Goal: Task Accomplishment & Management: Manage account settings

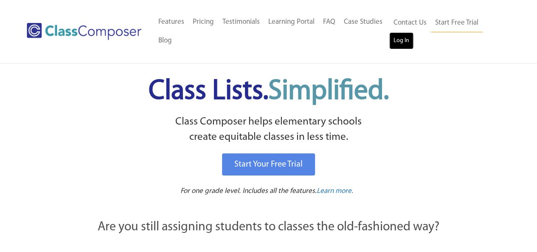
click at [395, 43] on link "Log In" at bounding box center [401, 40] width 24 height 17
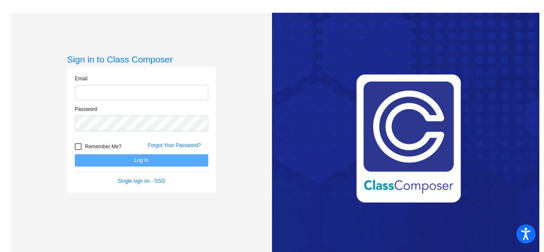
type input "[EMAIL_ADDRESS][DOMAIN_NAME]"
click at [138, 163] on button "Log In" at bounding box center [141, 160] width 133 height 12
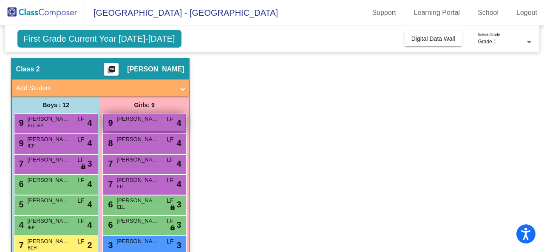
scroll to position [6, 0]
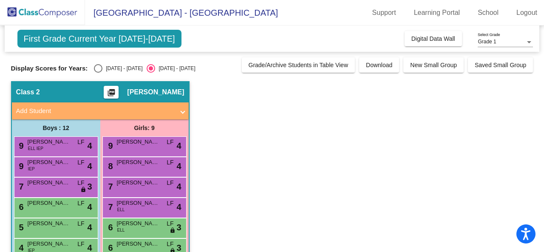
click at [181, 110] on span at bounding box center [182, 111] width 3 height 10
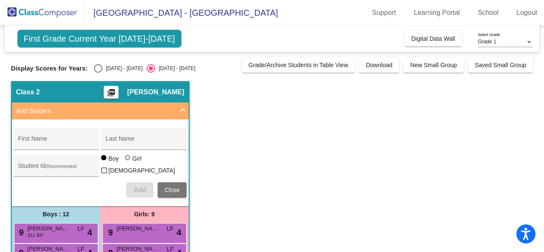
click at [181, 110] on span at bounding box center [182, 111] width 3 height 10
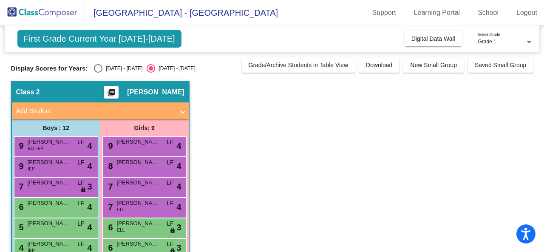
click at [181, 110] on span at bounding box center [182, 111] width 3 height 10
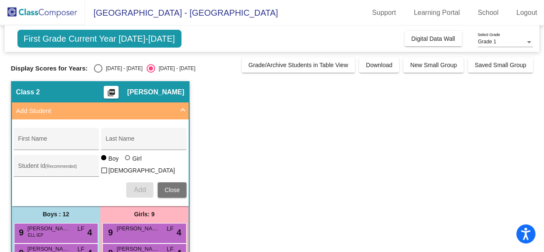
click at [140, 40] on span "First Grade Current Year [DATE]-[DATE]" at bounding box center [99, 39] width 164 height 18
